Goal: Find specific page/section: Find specific page/section

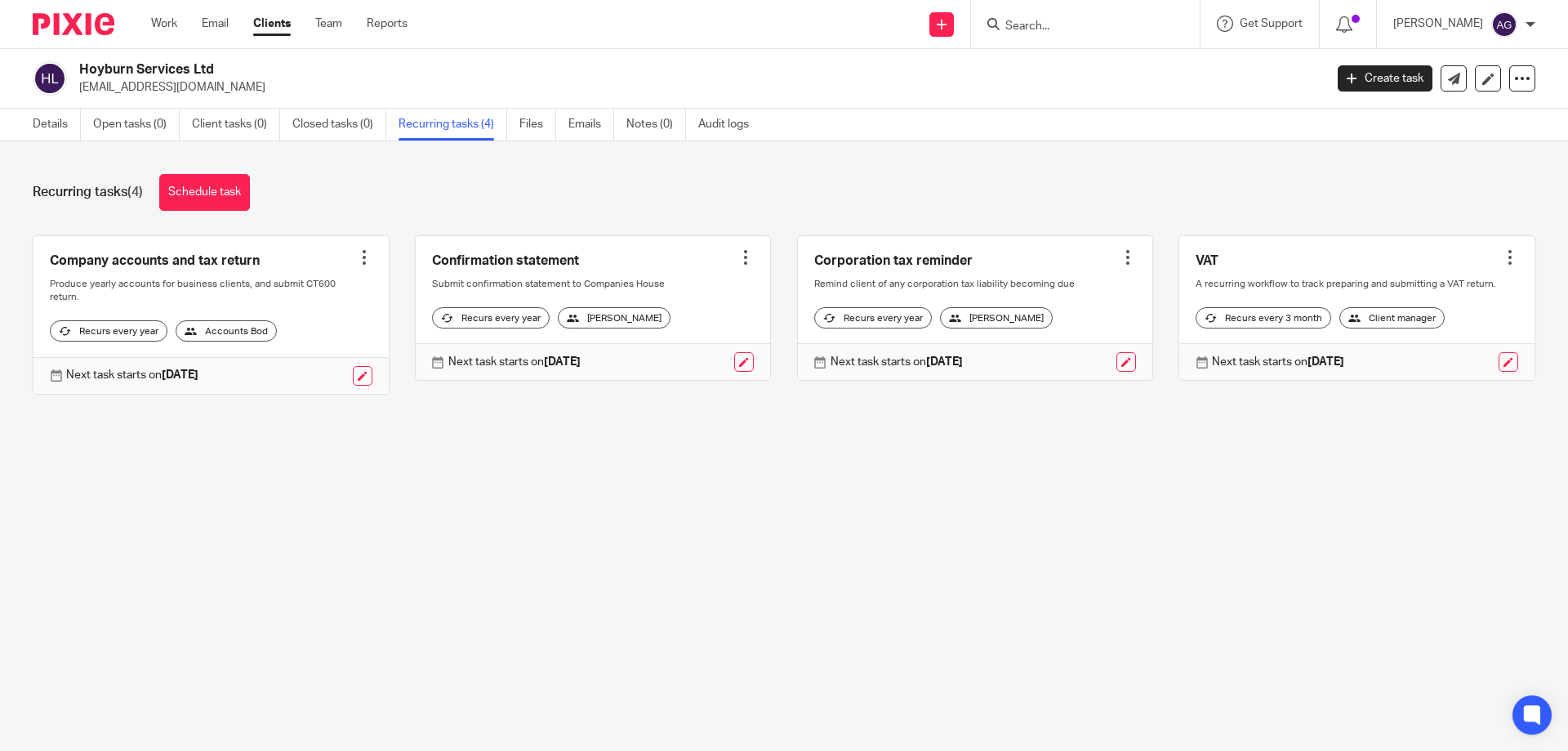
click at [1045, 30] on input "Search" at bounding box center [1076, 27] width 147 height 15
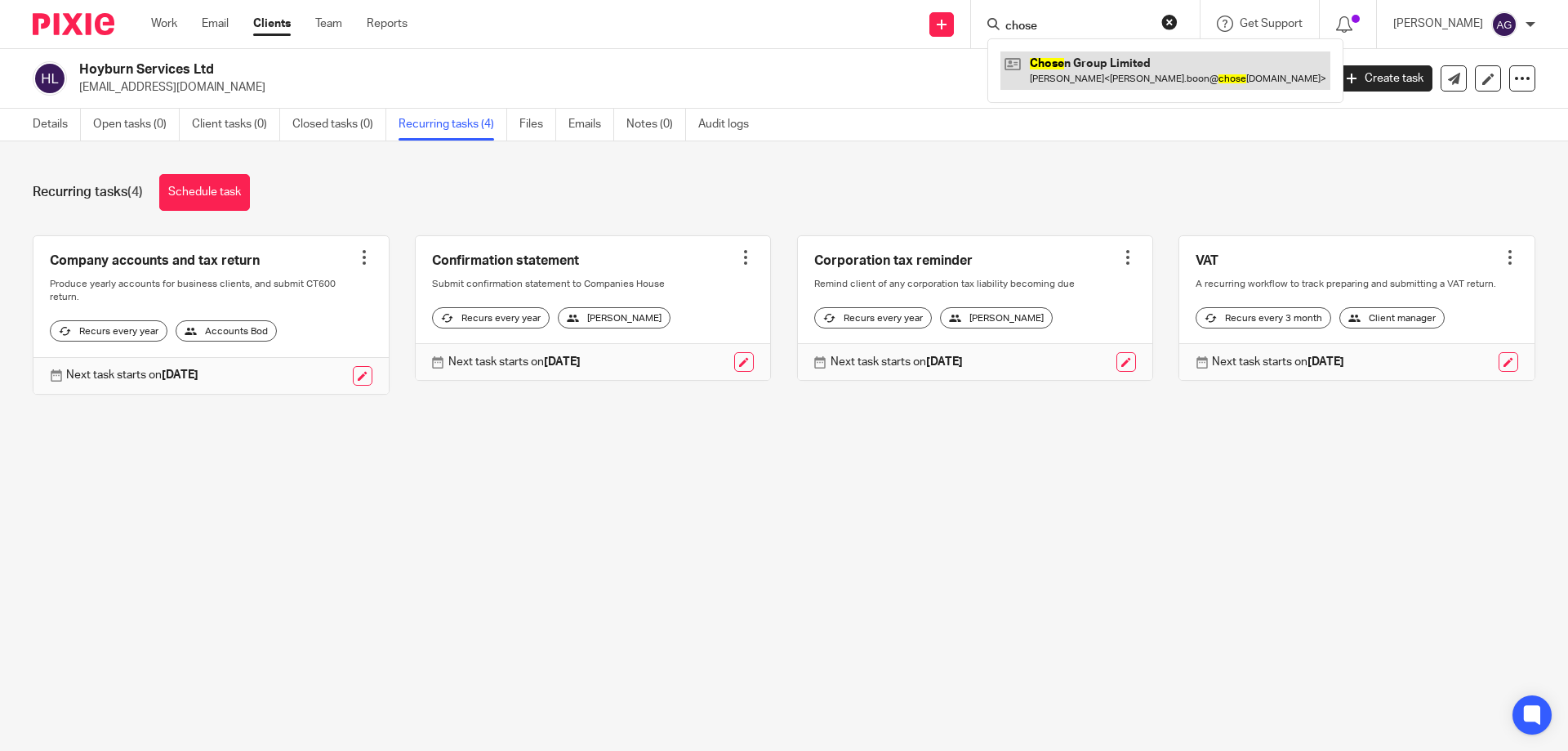
type input "chose"
click at [1080, 59] on link at bounding box center [1165, 70] width 330 height 38
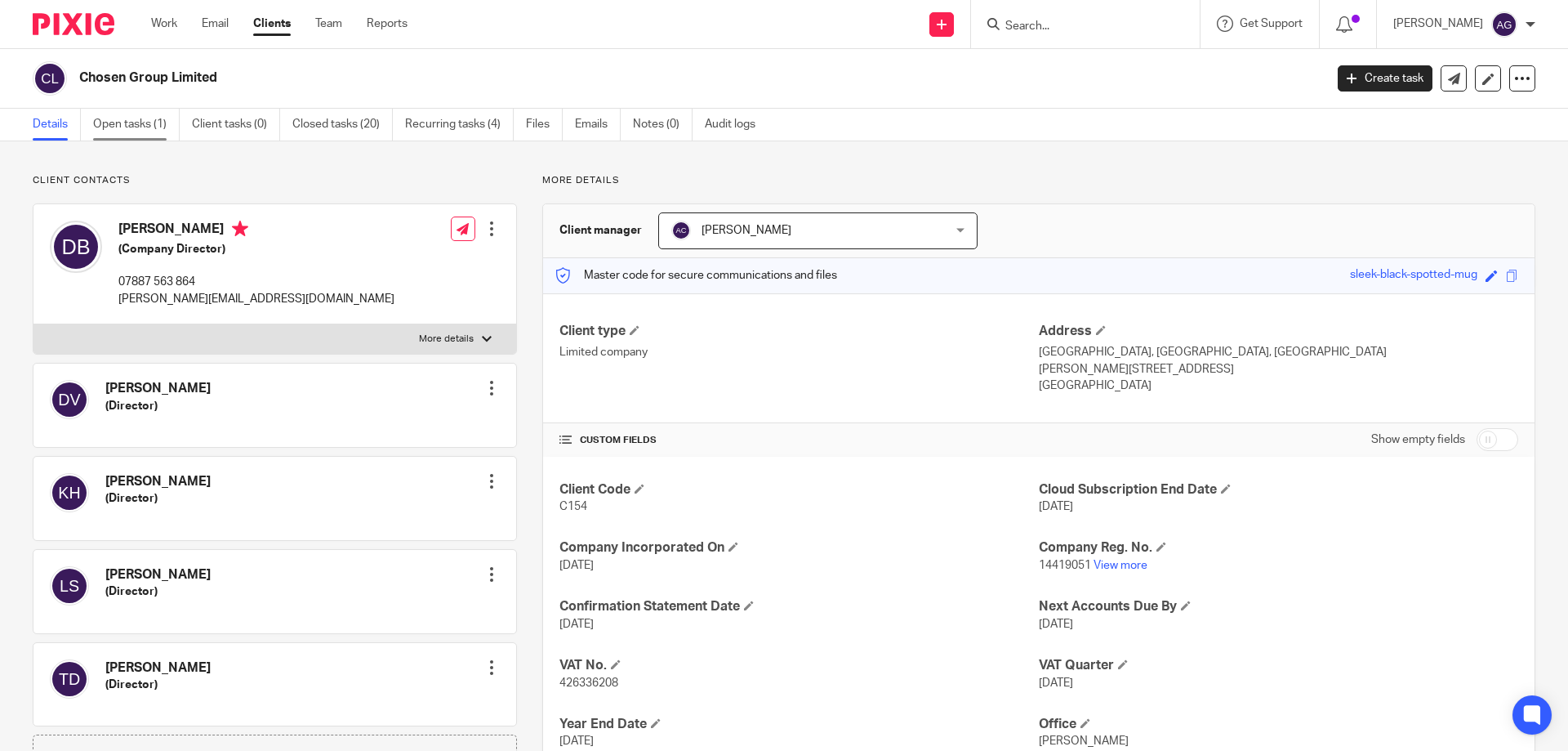
click at [156, 128] on link "Open tasks (1)" at bounding box center [137, 124] width 87 height 31
